Goal: Communication & Community: Answer question/provide support

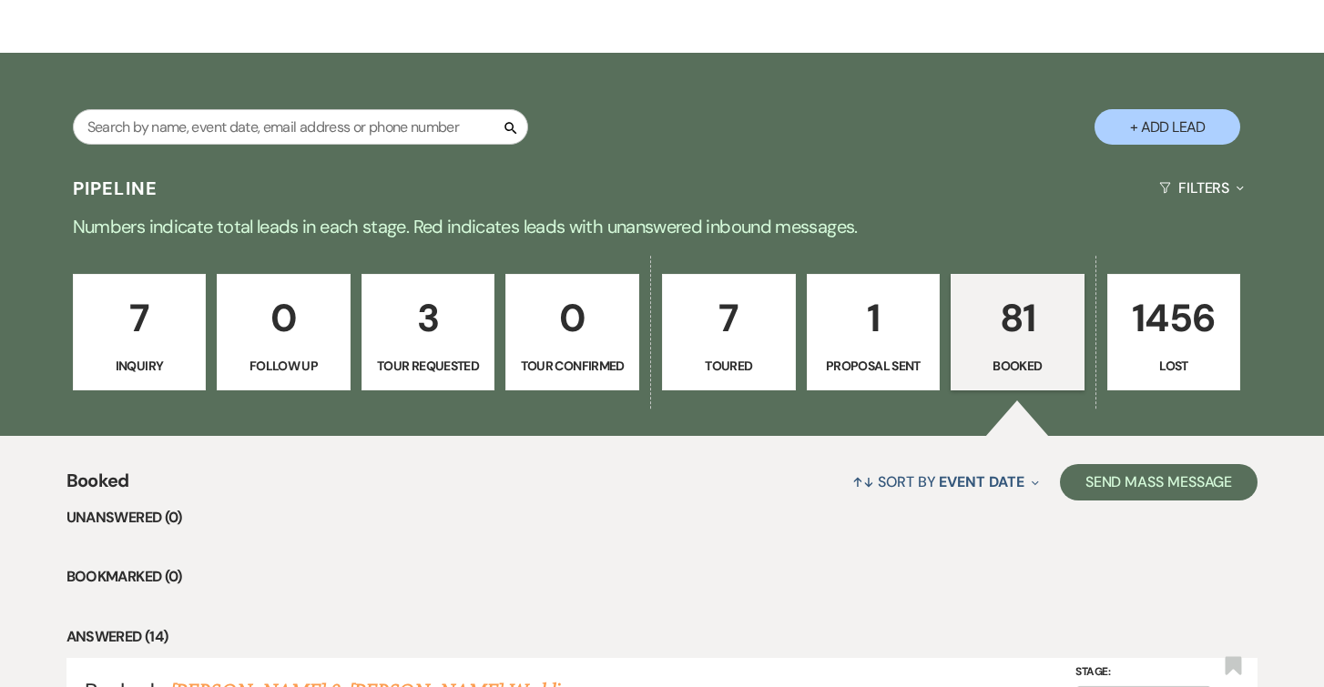
scroll to position [239, 0]
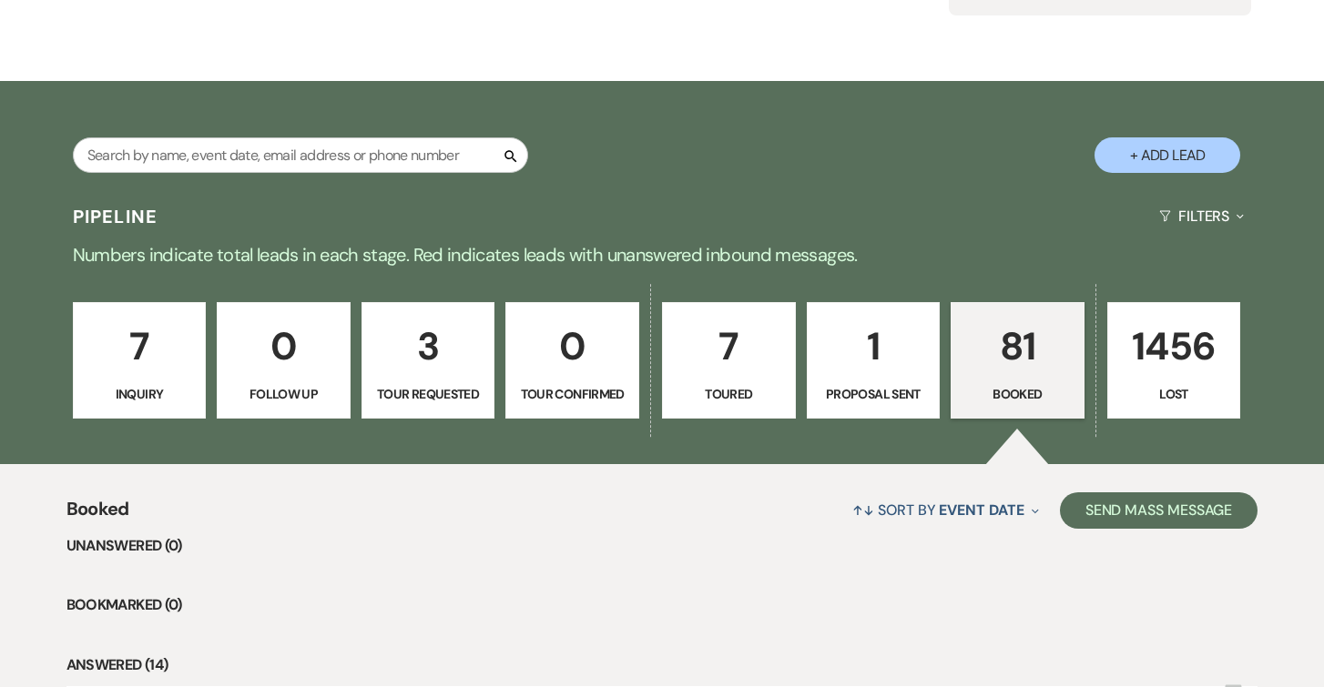
click at [845, 371] on p "1" at bounding box center [873, 346] width 110 height 61
select select "6"
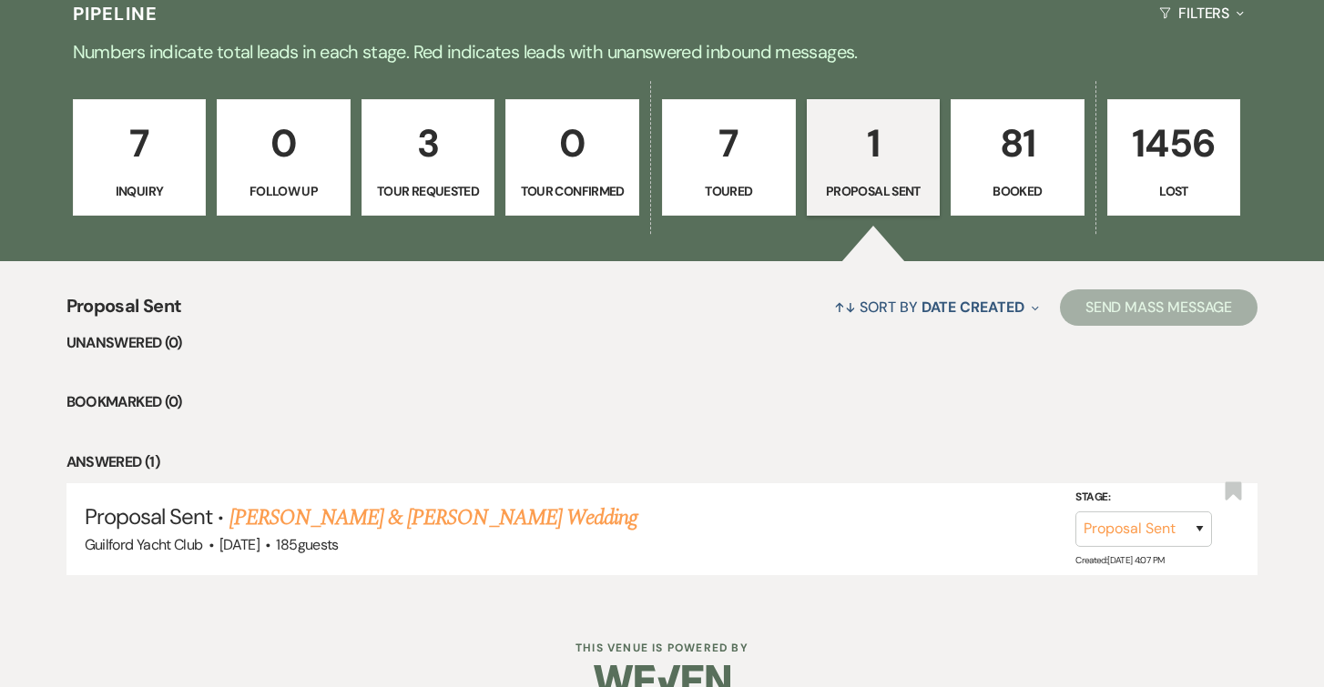
scroll to position [477, 0]
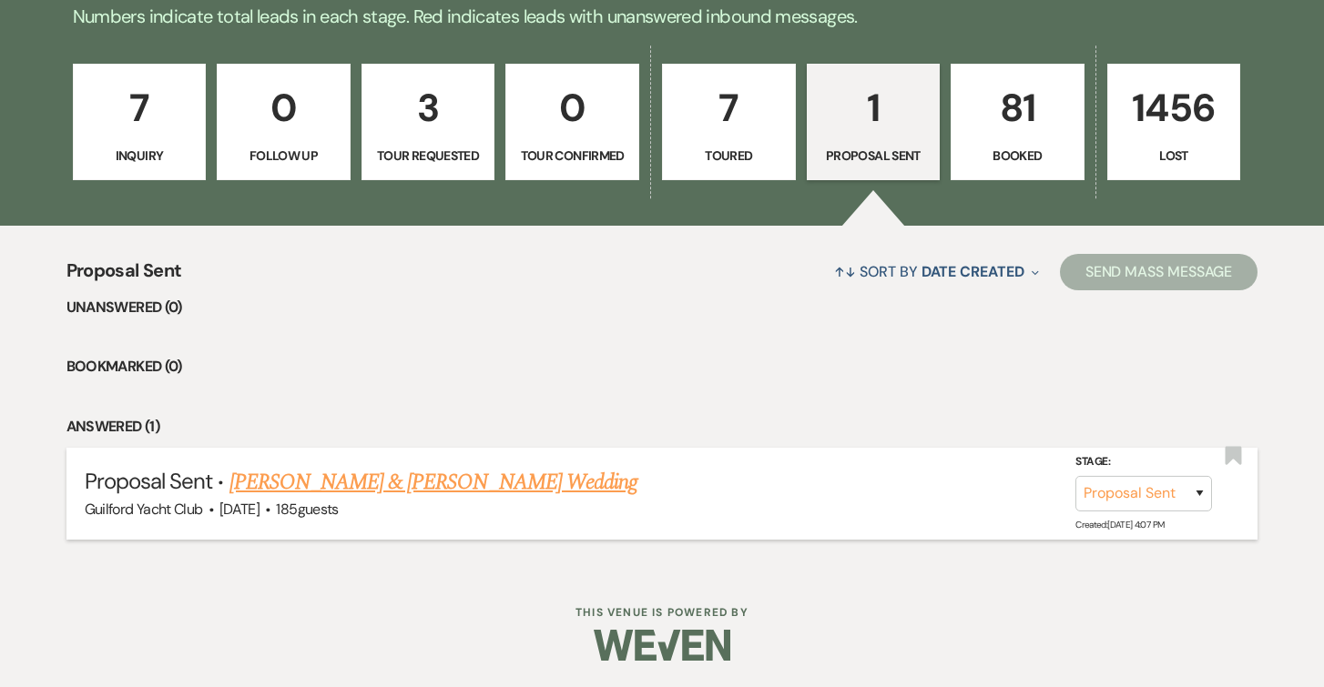
click at [579, 482] on link "[PERSON_NAME] & [PERSON_NAME] Wedding" at bounding box center [433, 482] width 408 height 33
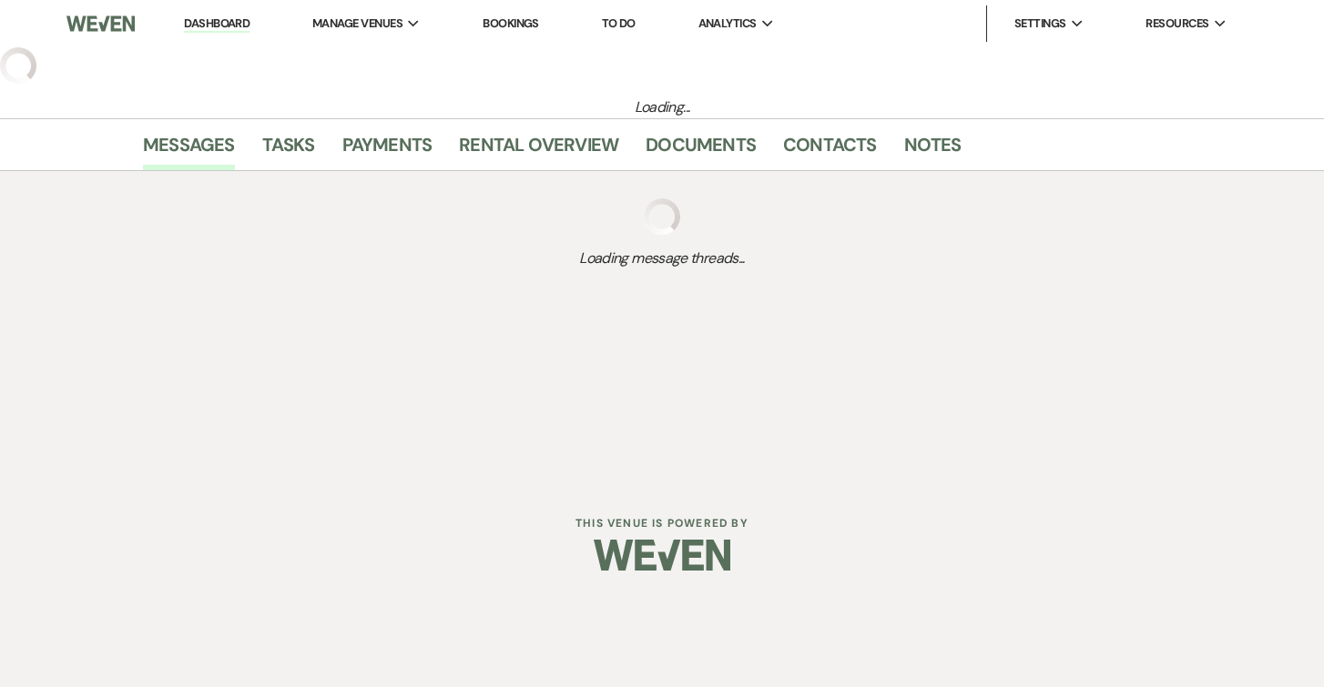
select select "6"
select select "5"
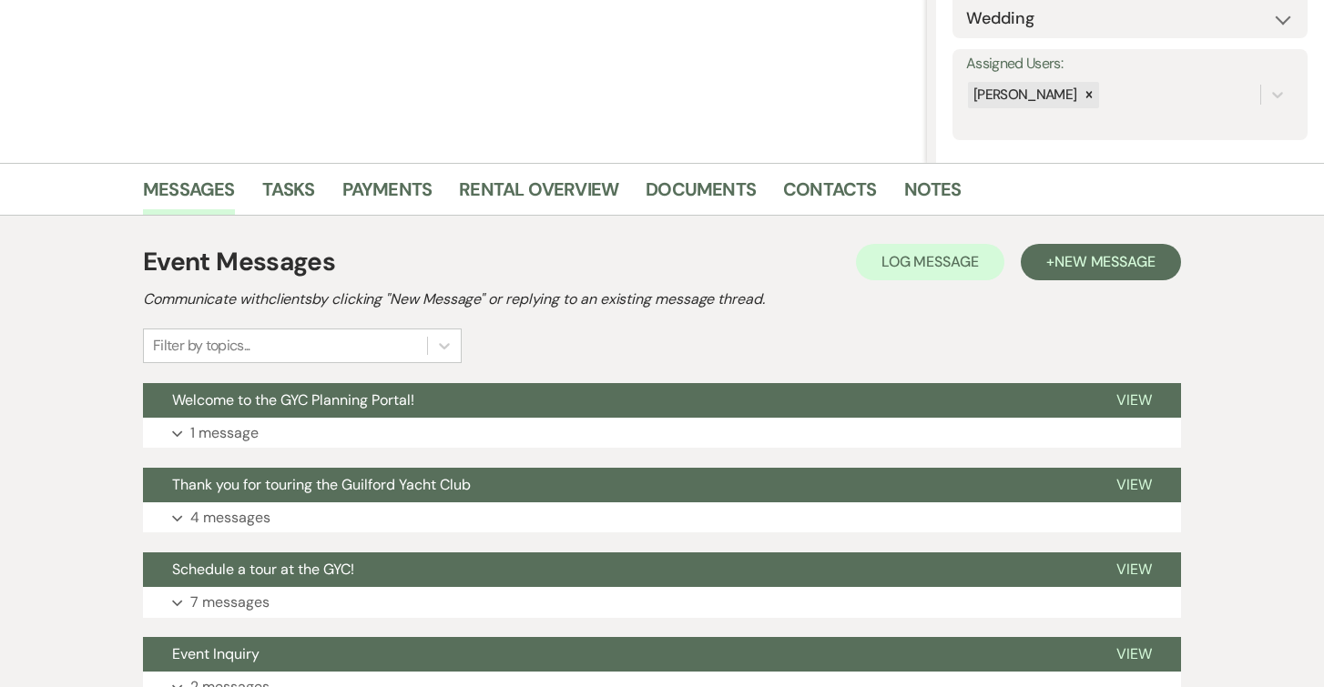
scroll to position [453, 0]
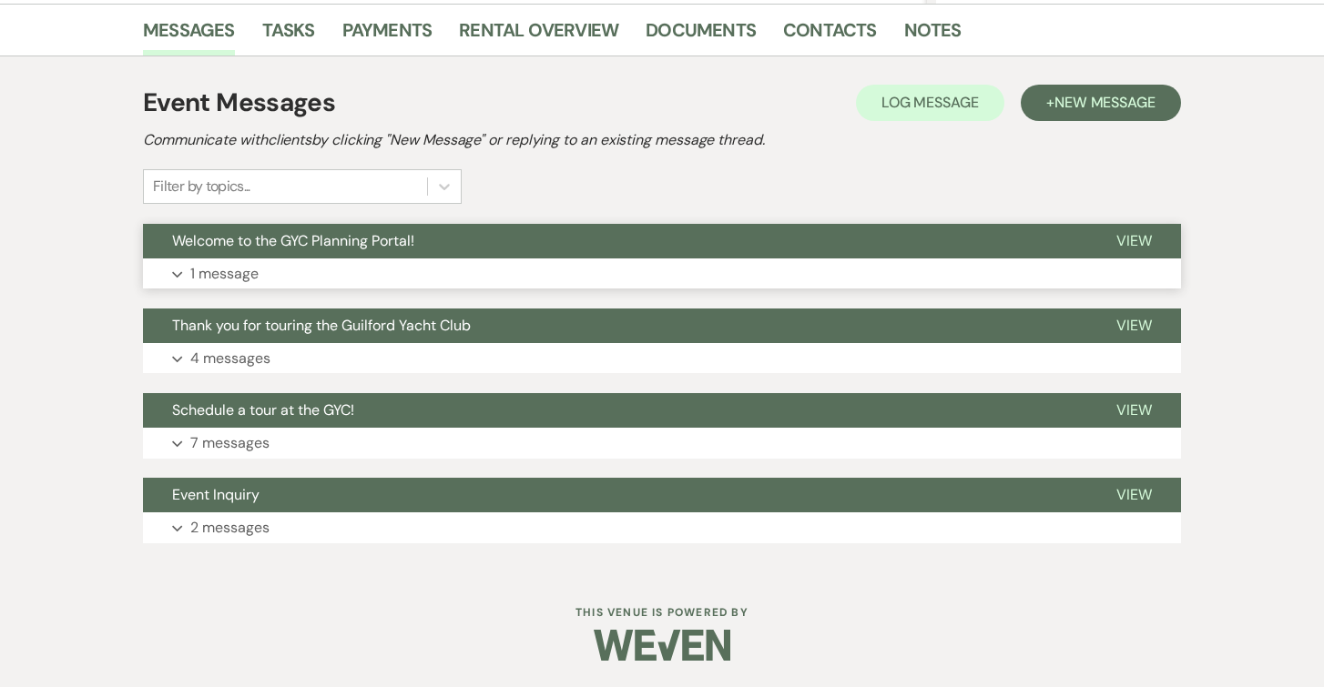
click at [1123, 238] on span "View" at bounding box center [1134, 240] width 36 height 19
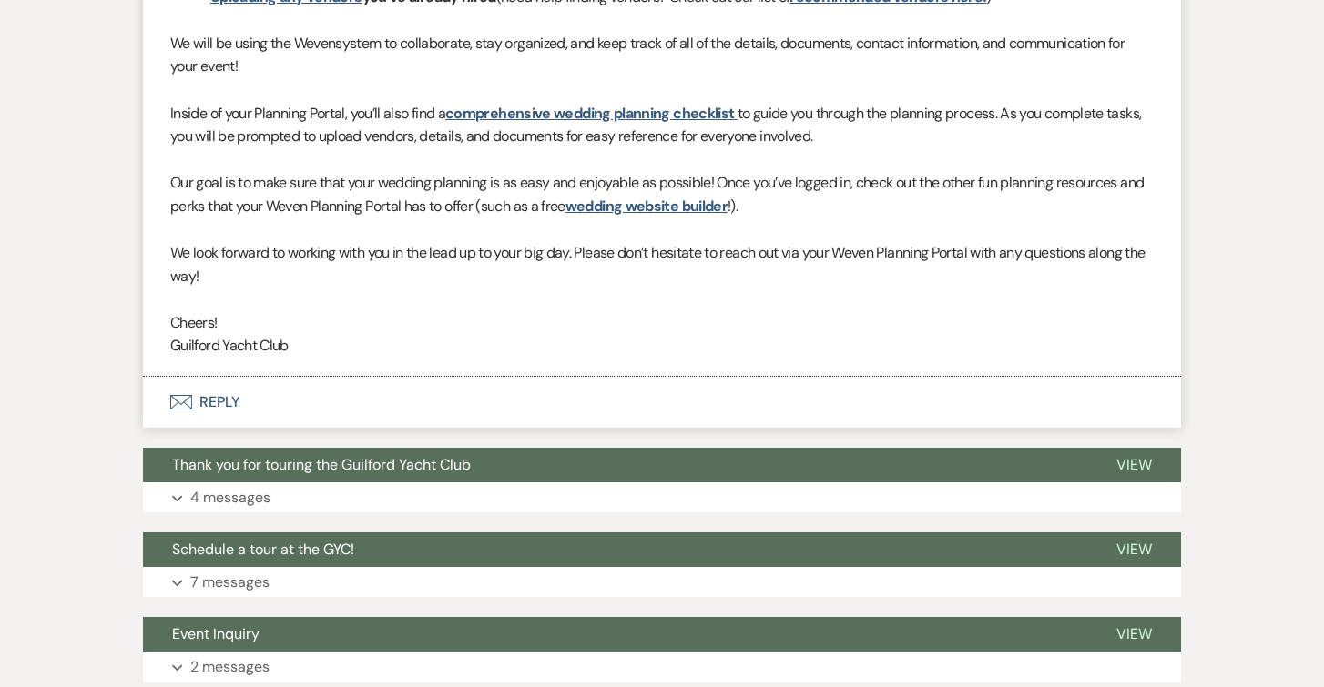
scroll to position [1004, 0]
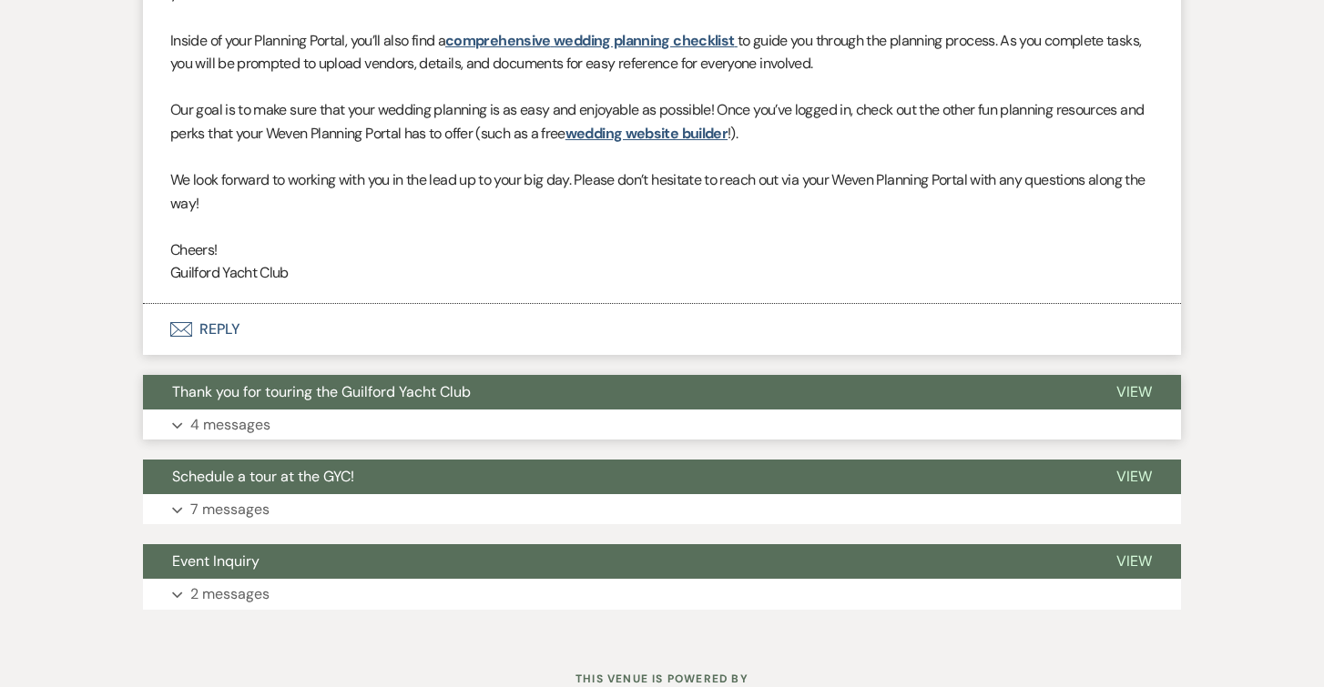
click at [1138, 391] on span "View" at bounding box center [1134, 391] width 36 height 19
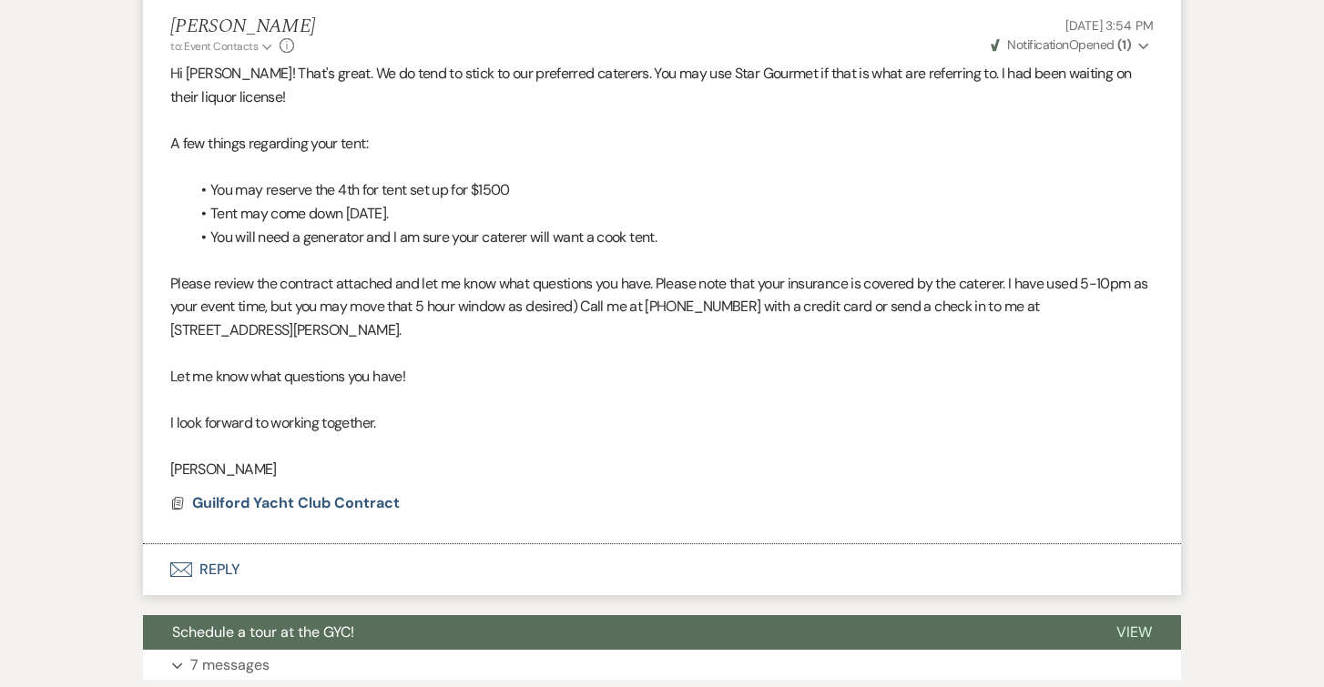
scroll to position [2768, 0]
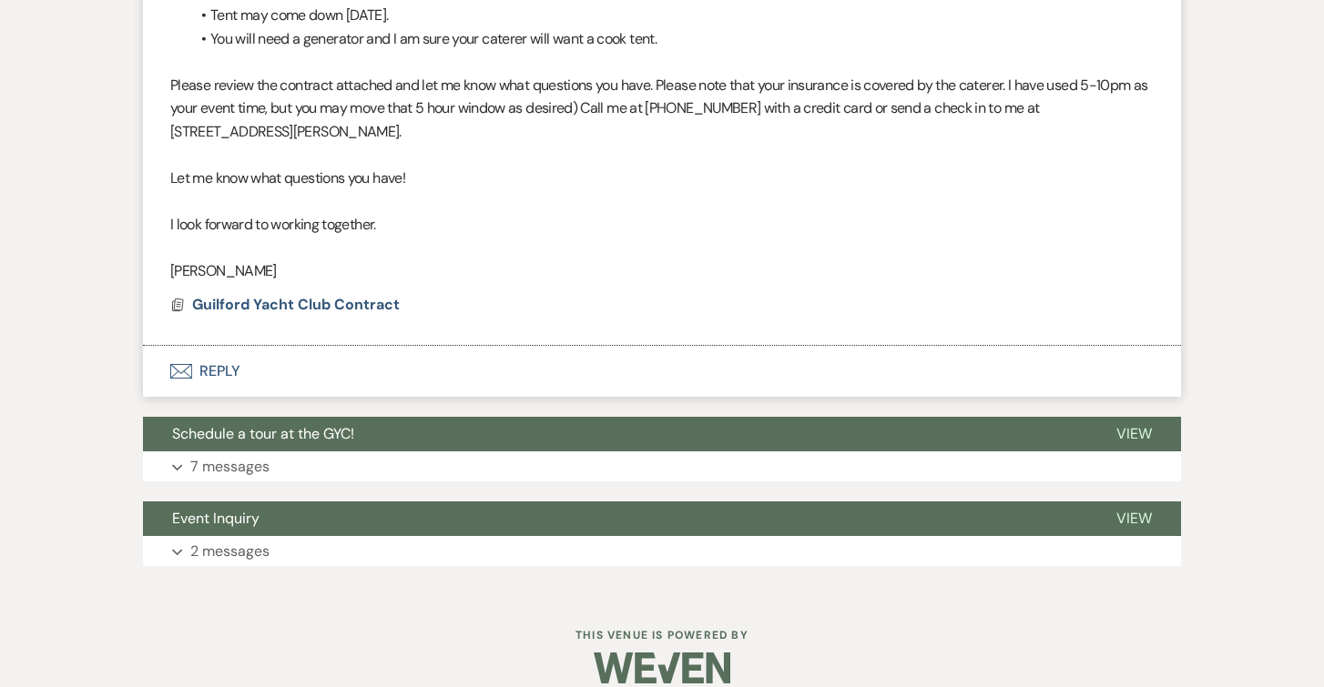
click at [225, 351] on button "Envelope Reply" at bounding box center [662, 371] width 1038 height 51
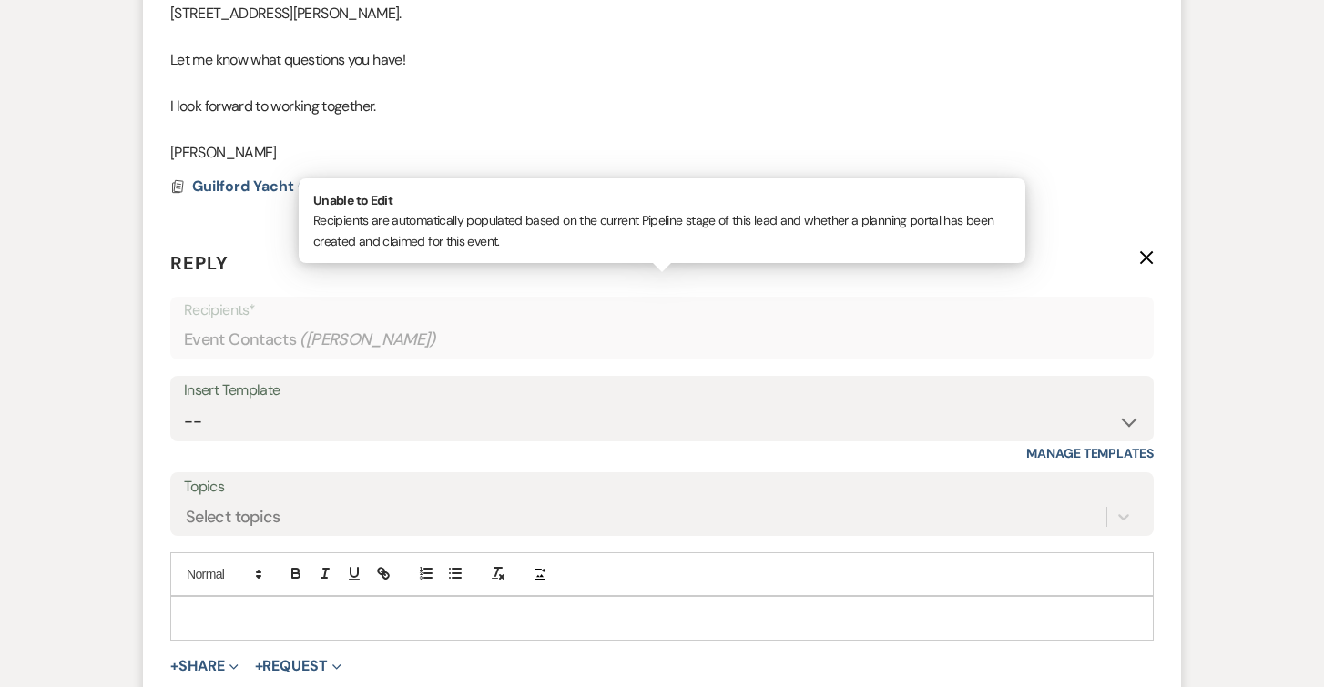
scroll to position [2935, 0]
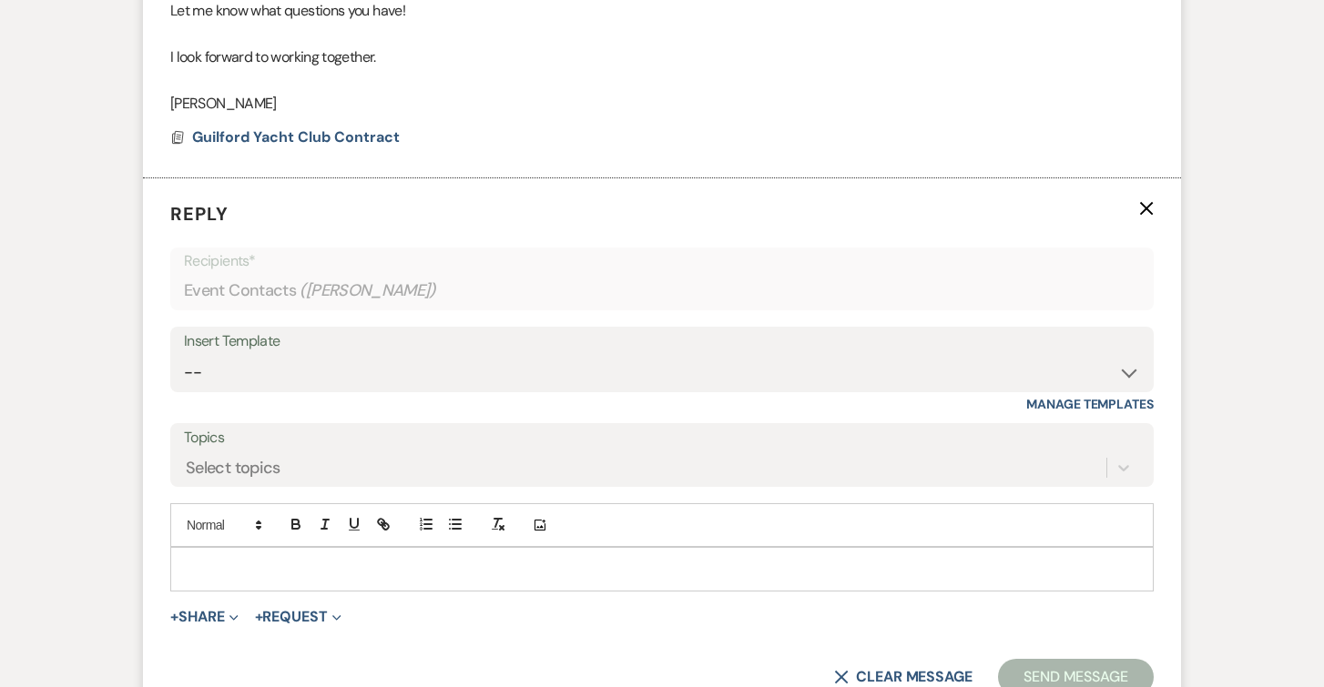
click at [197, 559] on p at bounding box center [662, 569] width 954 height 20
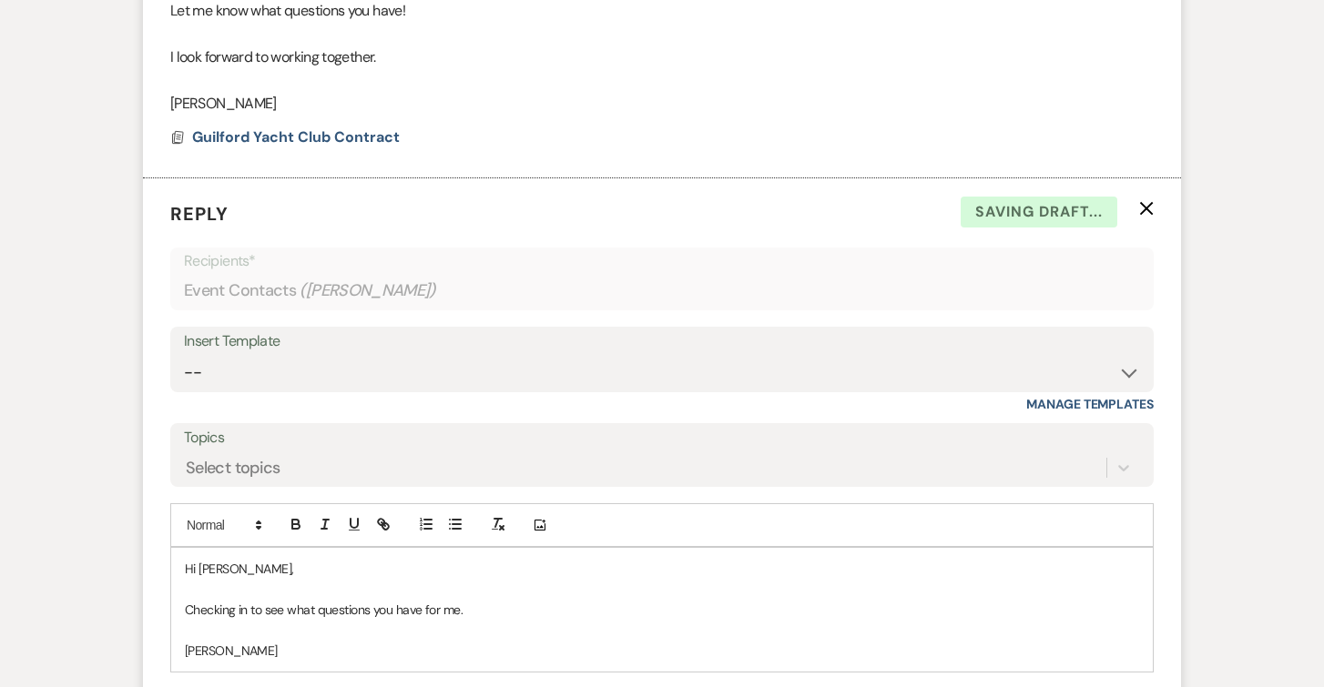
click at [489, 621] on p at bounding box center [662, 631] width 954 height 20
click at [494, 600] on p "Checking in to see what questions you have for me." at bounding box center [662, 610] width 954 height 20
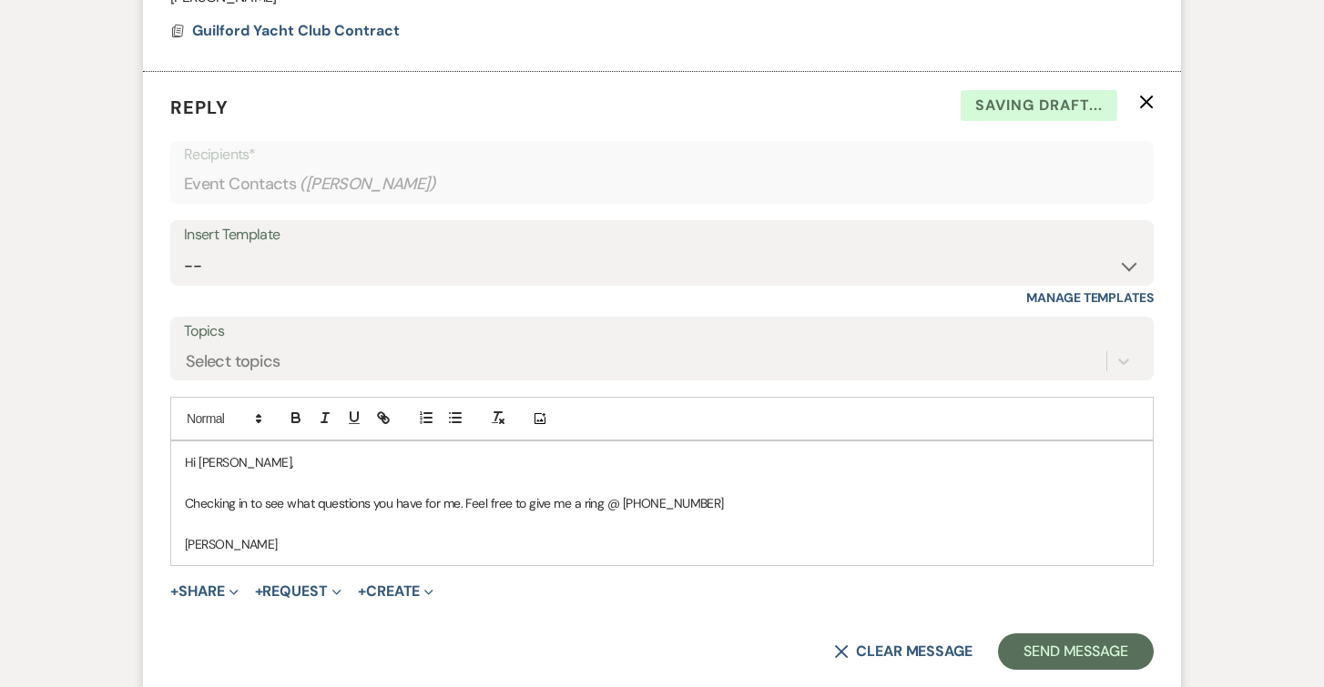
scroll to position [3045, 0]
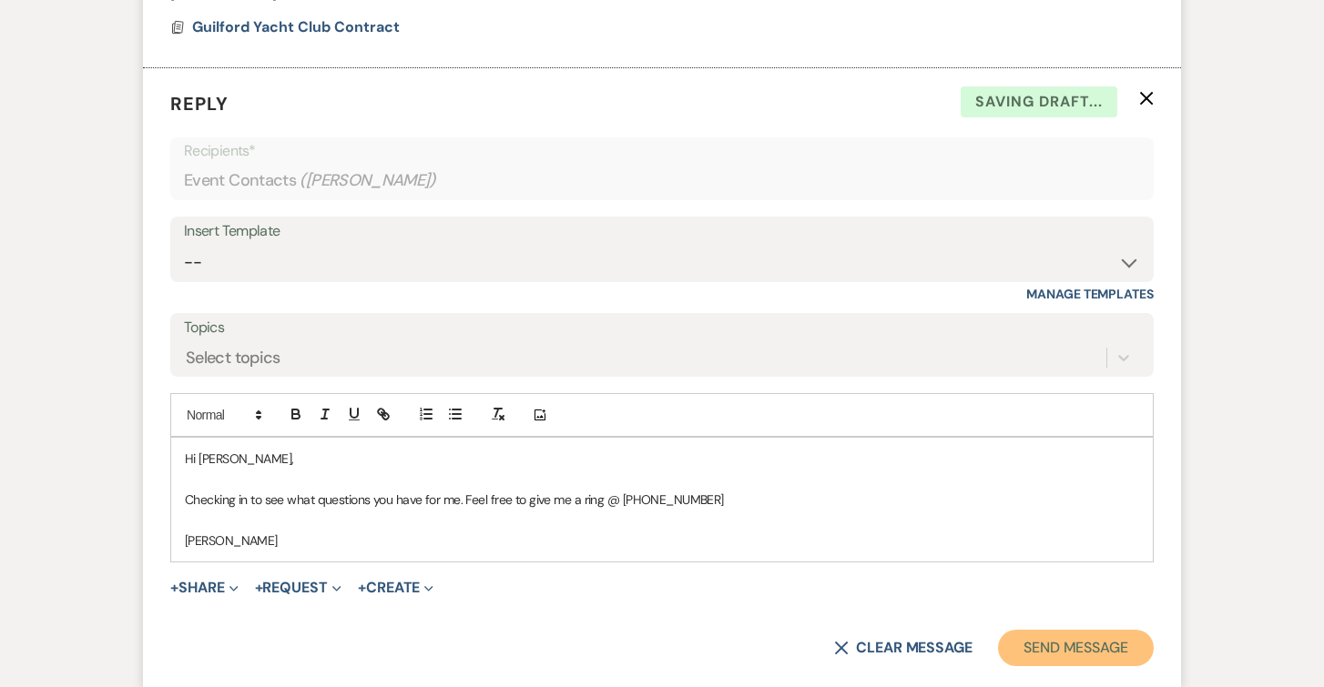
click at [1052, 630] on button "Send Message" at bounding box center [1076, 648] width 156 height 36
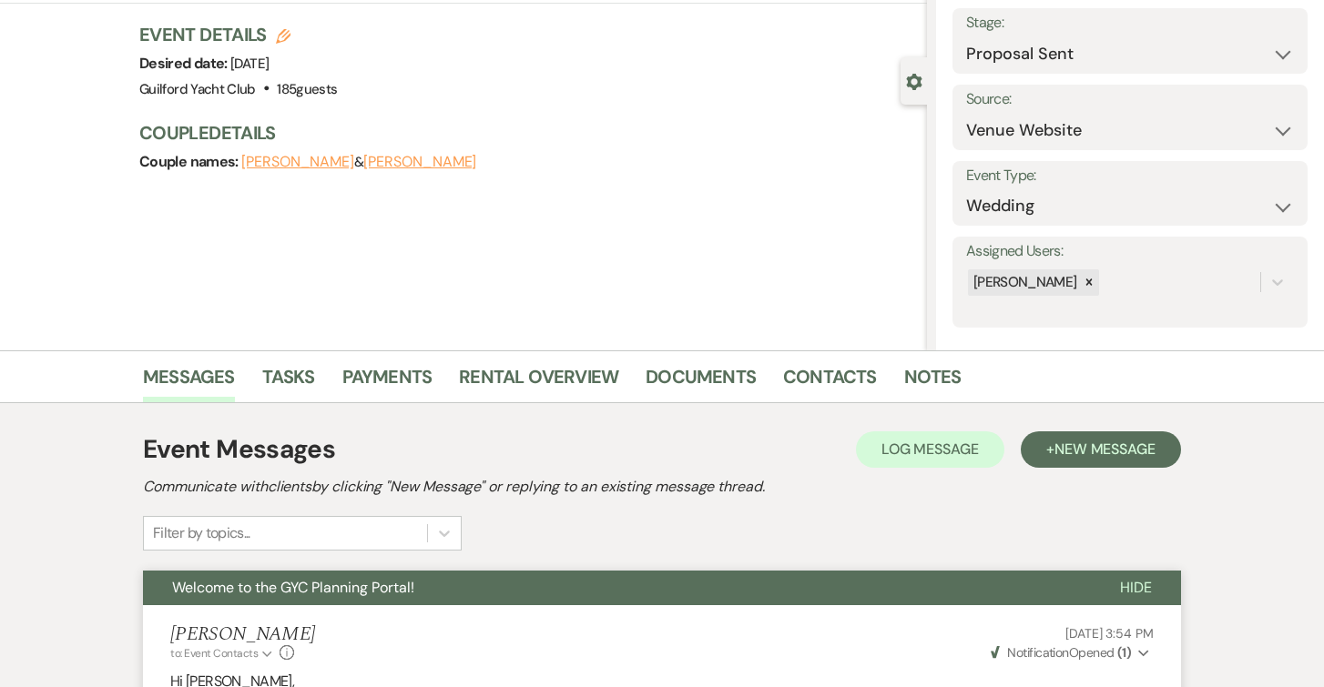
scroll to position [0, 0]
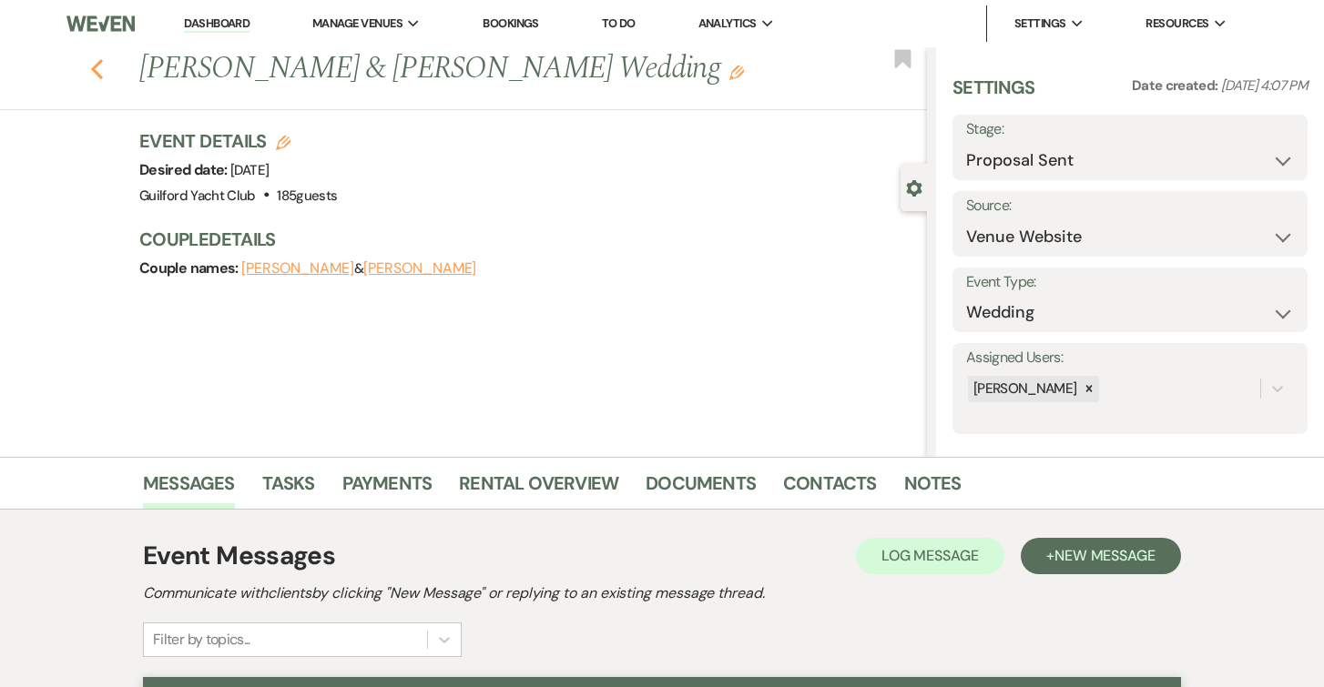
click at [94, 65] on icon "Previous" at bounding box center [97, 69] width 14 height 22
select select "6"
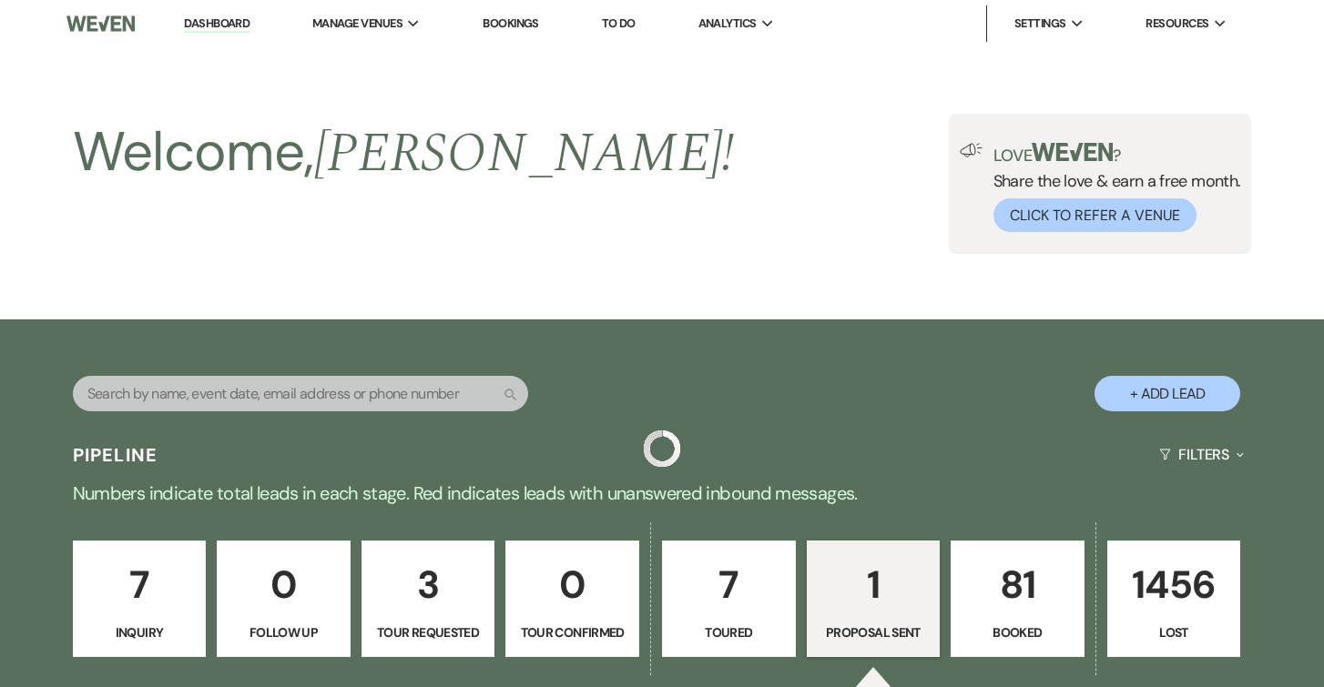
scroll to position [477, 0]
